Goal: Information Seeking & Learning: Learn about a topic

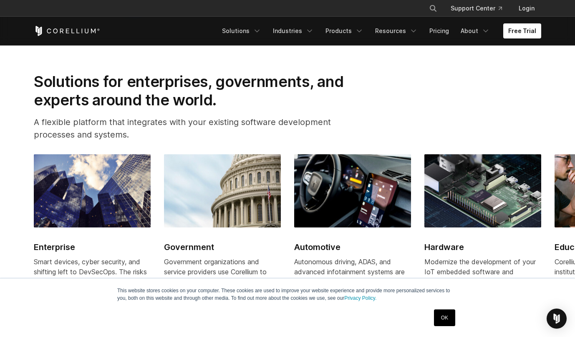
scroll to position [1036, 0]
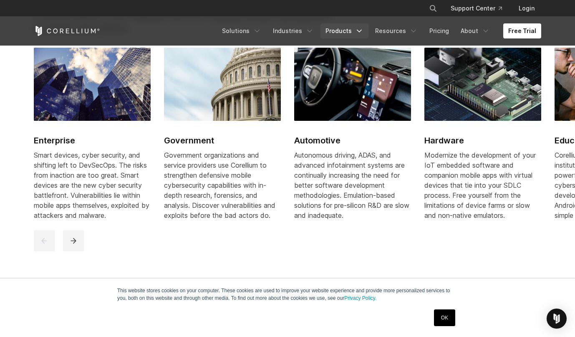
click at [351, 33] on link "Products" at bounding box center [345, 30] width 48 height 15
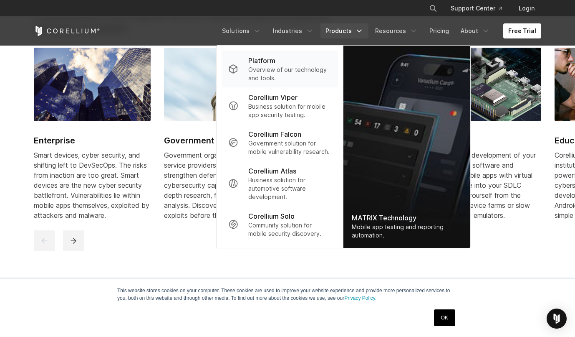
click at [314, 71] on p "Overview of our technology and tools." at bounding box center [289, 74] width 83 height 17
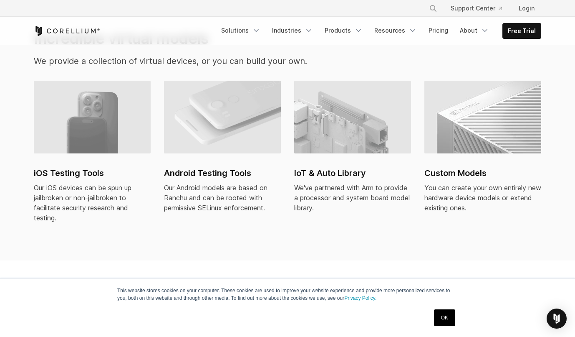
scroll to position [586, 0]
click at [241, 151] on link "Android Testing Tools Our Android models are based on Ranchu and can be rooted …" at bounding box center [222, 151] width 117 height 142
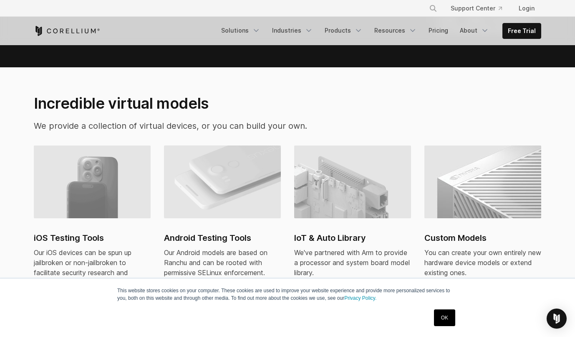
scroll to position [464, 0]
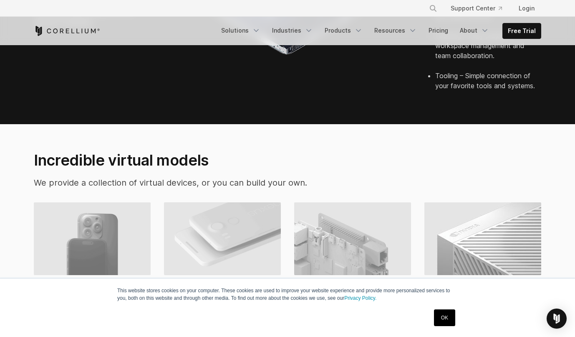
click at [437, 215] on img at bounding box center [483, 238] width 117 height 73
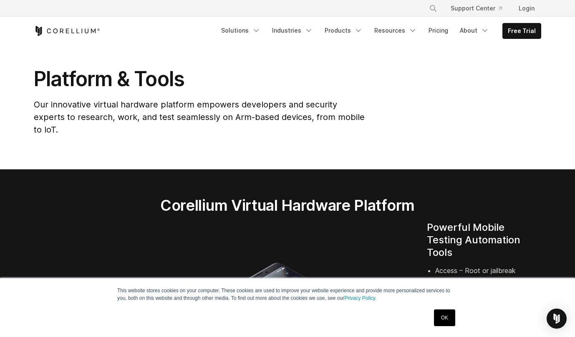
scroll to position [23, 0]
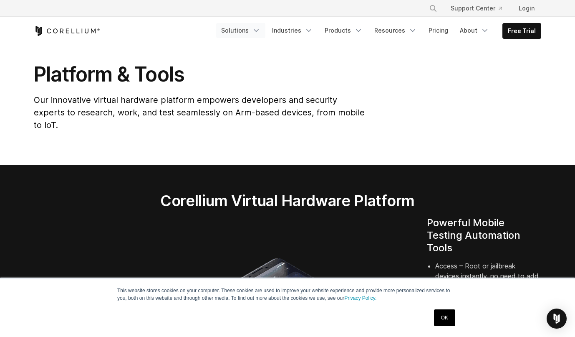
click at [260, 30] on icon "Navigation Menu" at bounding box center [256, 30] width 8 height 8
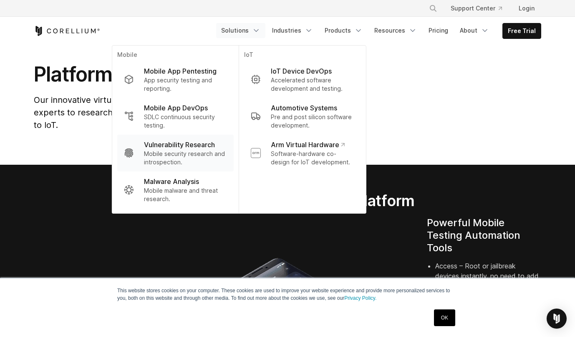
click at [177, 157] on p "Mobile security research and introspection." at bounding box center [185, 157] width 83 height 17
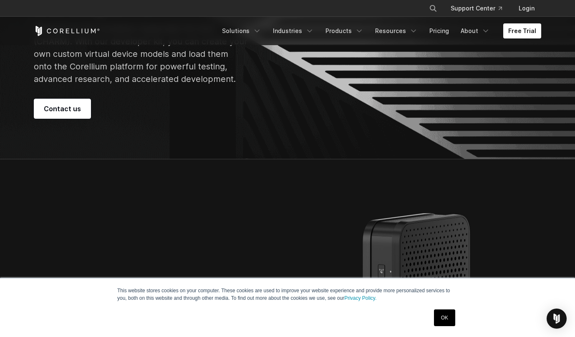
scroll to position [122, 0]
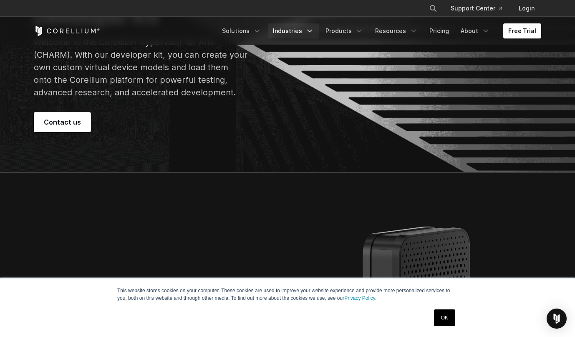
click at [308, 31] on link "Industries" at bounding box center [293, 30] width 51 height 15
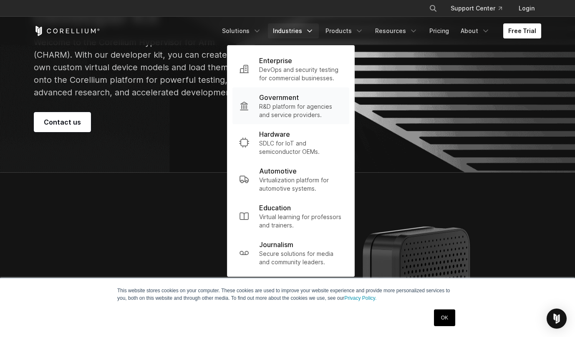
click at [296, 114] on p "R&D platform for agencies and service providers." at bounding box center [301, 110] width 84 height 17
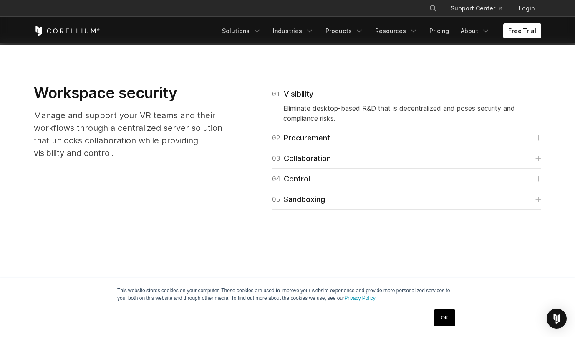
scroll to position [1033, 0]
click at [324, 142] on div "02 Procurement" at bounding box center [301, 137] width 58 height 12
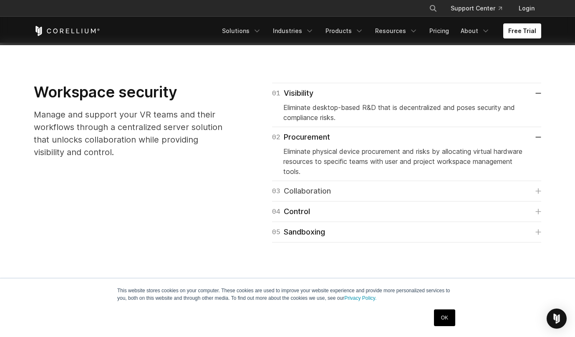
click at [347, 192] on link "03 Collaboration" at bounding box center [406, 191] width 269 height 12
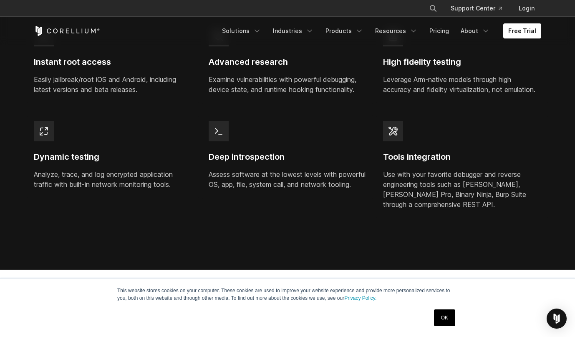
scroll to position [739, 0]
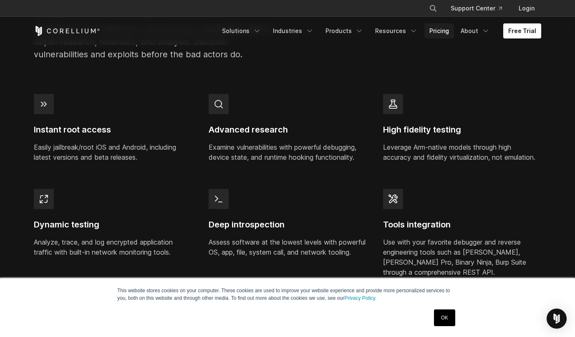
click at [443, 33] on link "Pricing" at bounding box center [440, 30] width 30 height 15
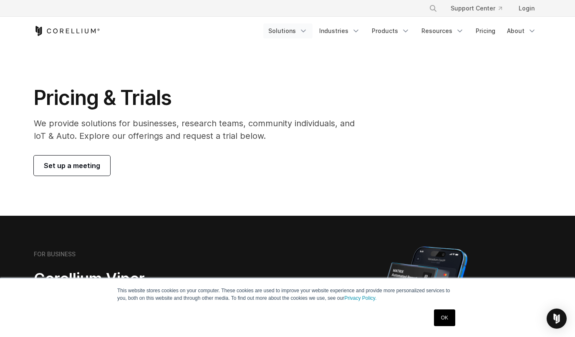
click at [286, 27] on link "Solutions" at bounding box center [287, 30] width 49 height 15
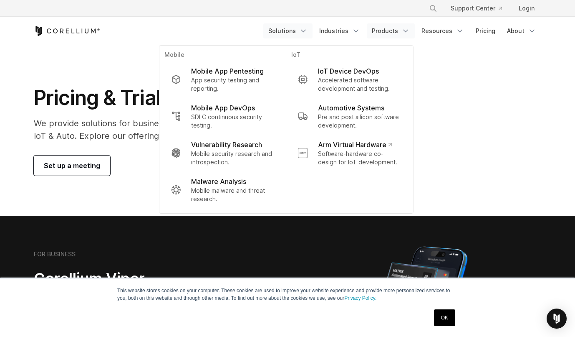
click at [400, 34] on link "Products" at bounding box center [391, 30] width 48 height 15
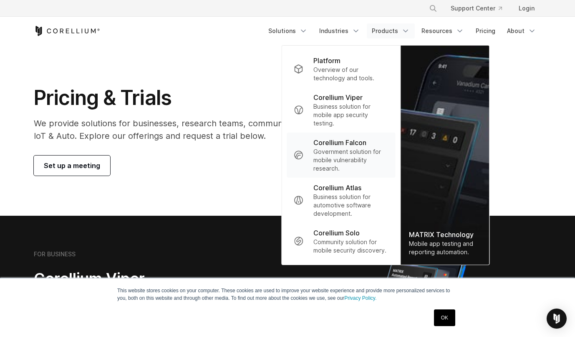
click at [336, 147] on p "Government solution for mobile vulnerability research." at bounding box center [351, 159] width 75 height 25
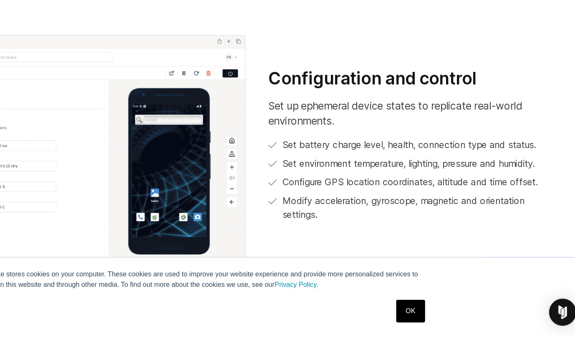
scroll to position [739, 0]
